Goal: Transaction & Acquisition: Purchase product/service

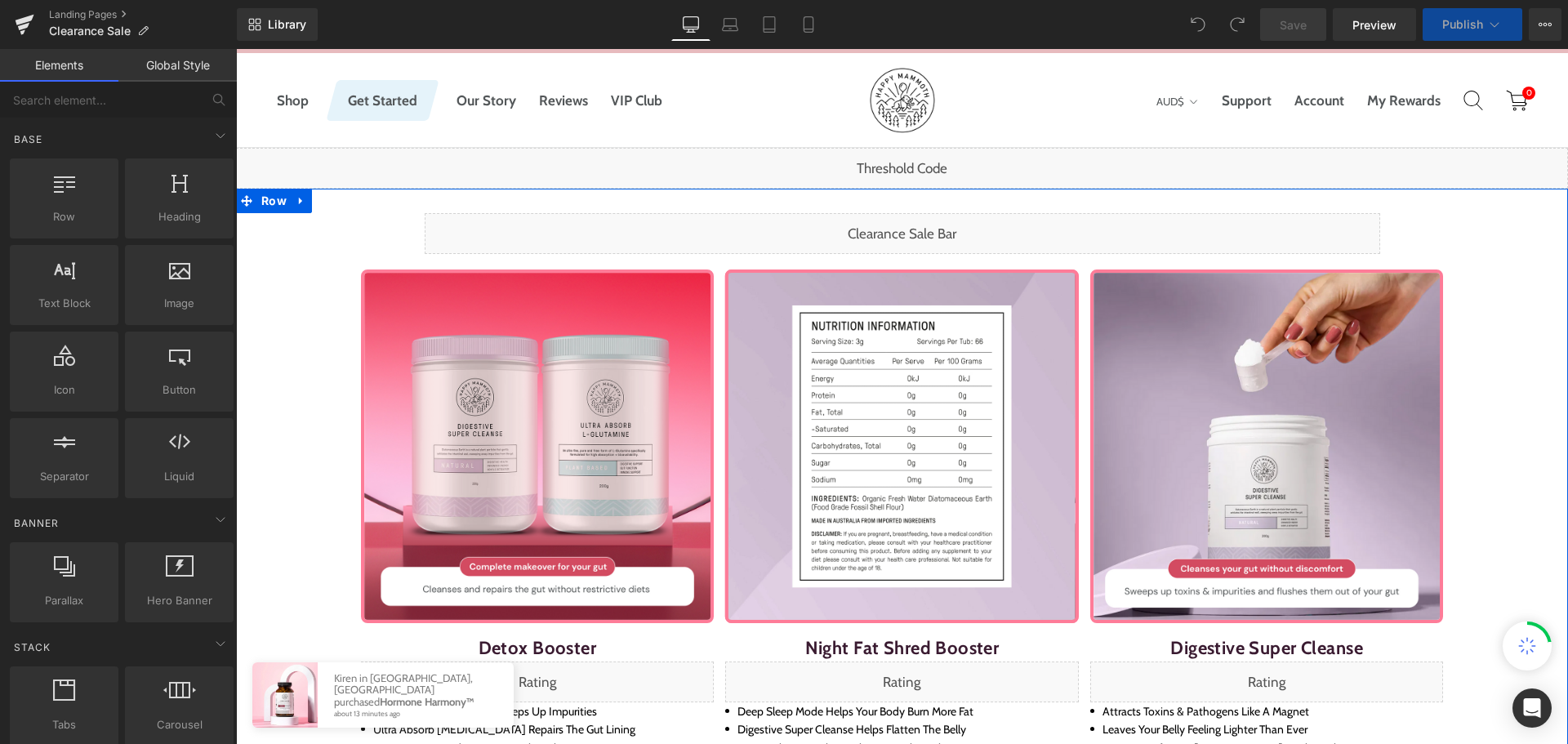
scroll to position [245, 0]
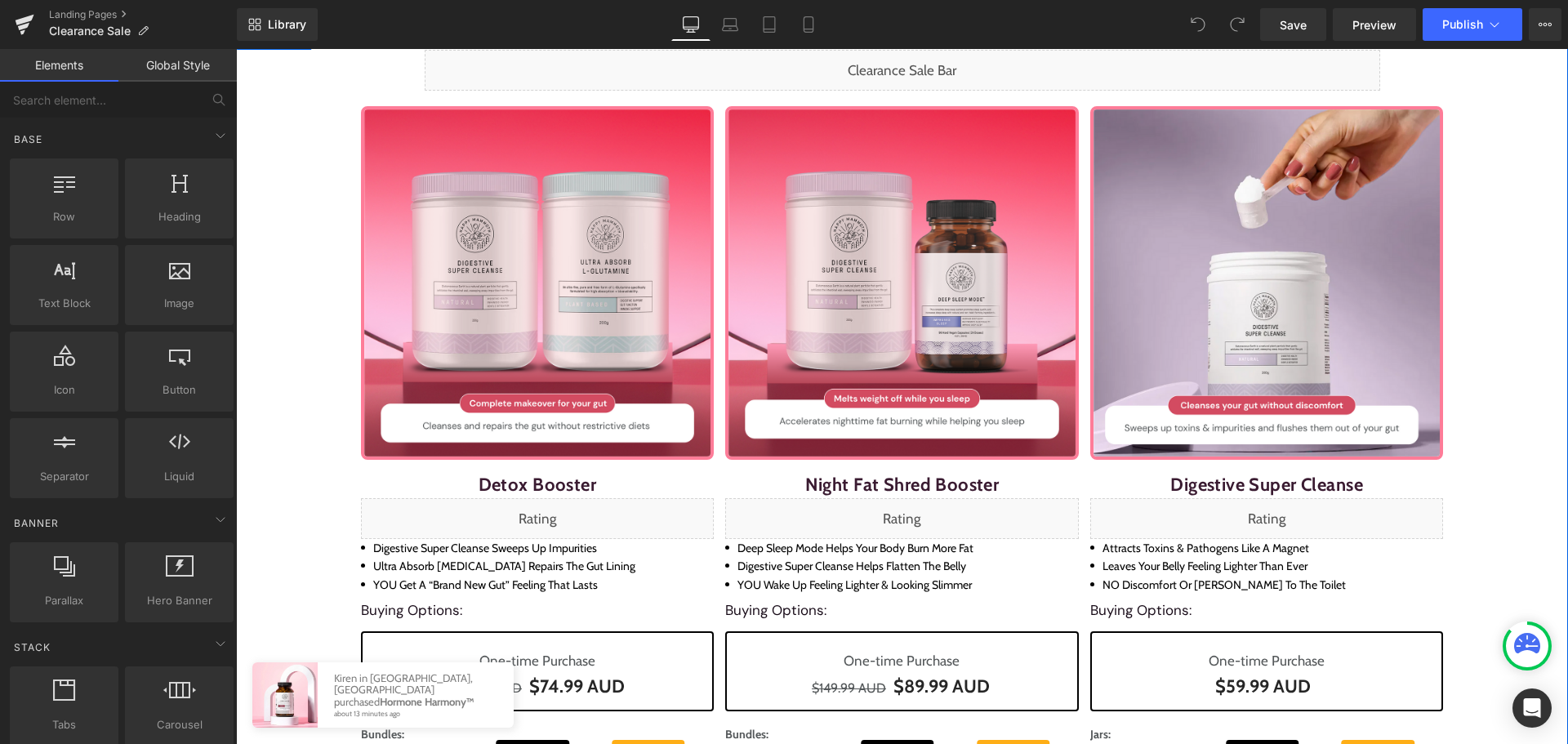
click at [882, 478] on div "Night Fat Shred Booster (P) Title" at bounding box center [902, 479] width 353 height 38
click at [882, 478] on span "(P) Title" at bounding box center [902, 478] width 42 height 20
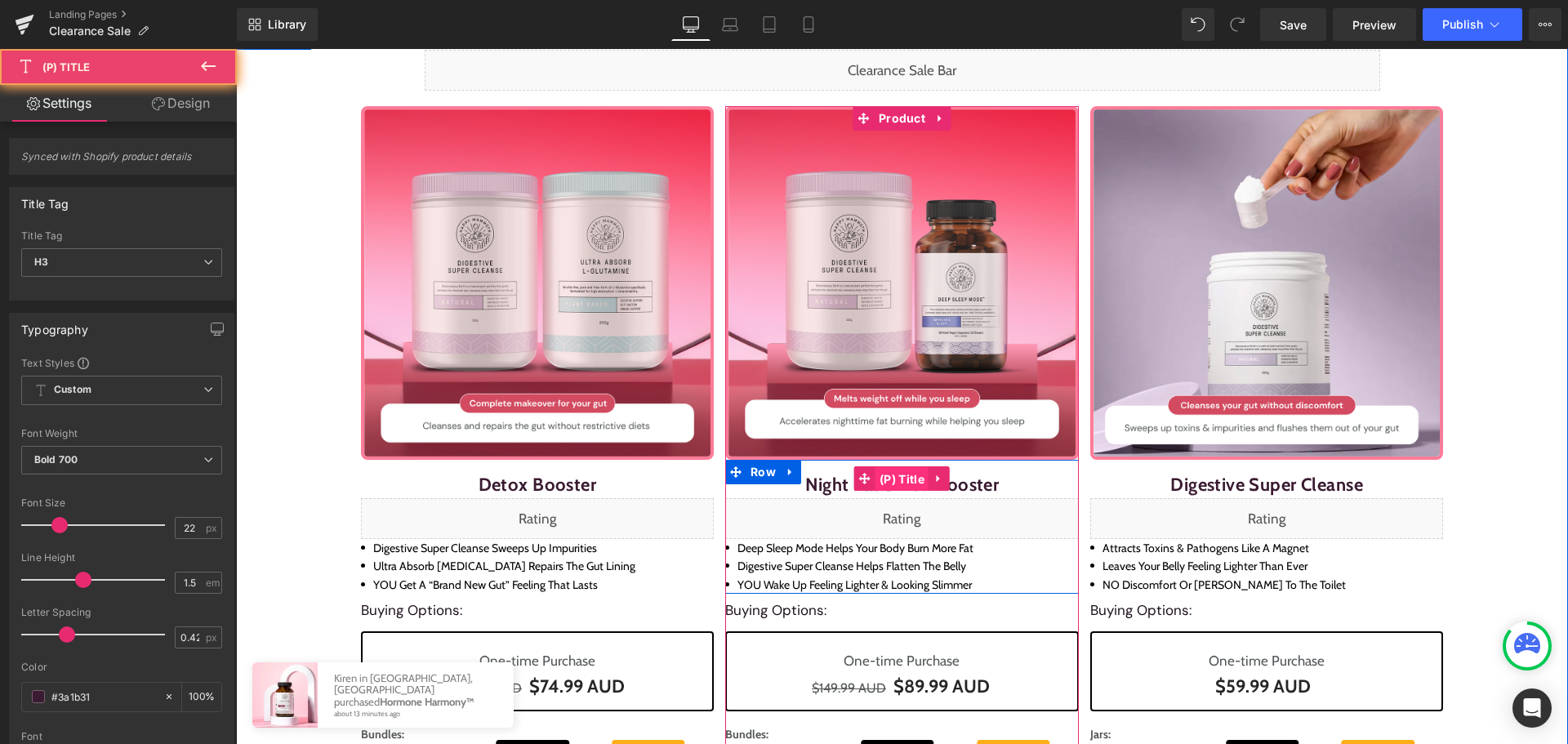
click at [882, 478] on span "(P) Title" at bounding box center [902, 479] width 53 height 25
